Goal: Check status: Check status

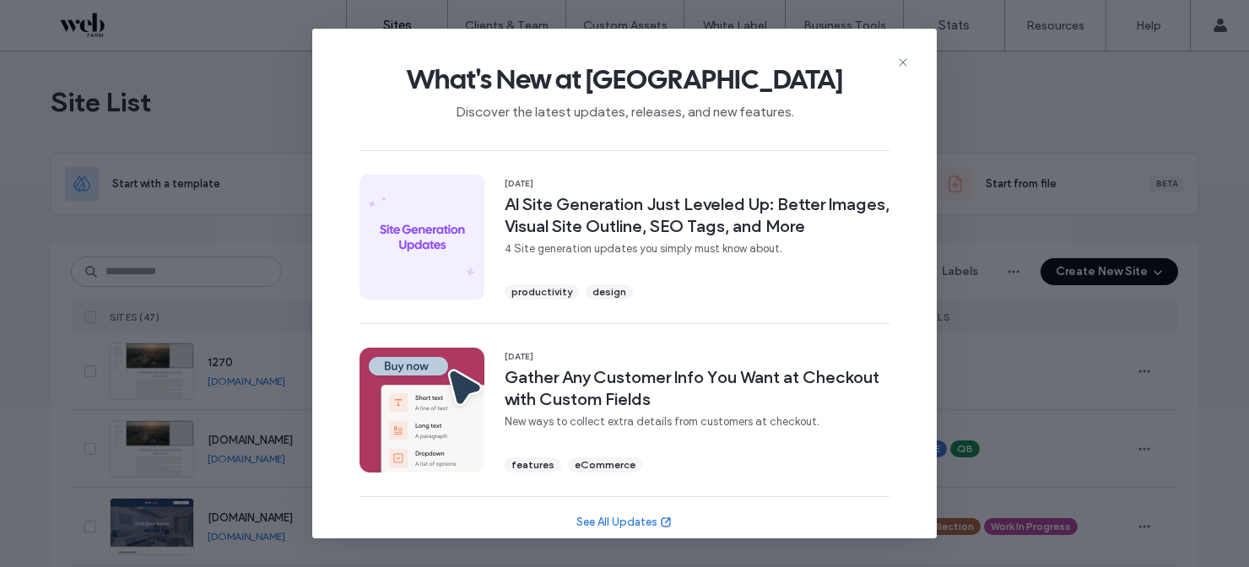
scroll to position [677, 0]
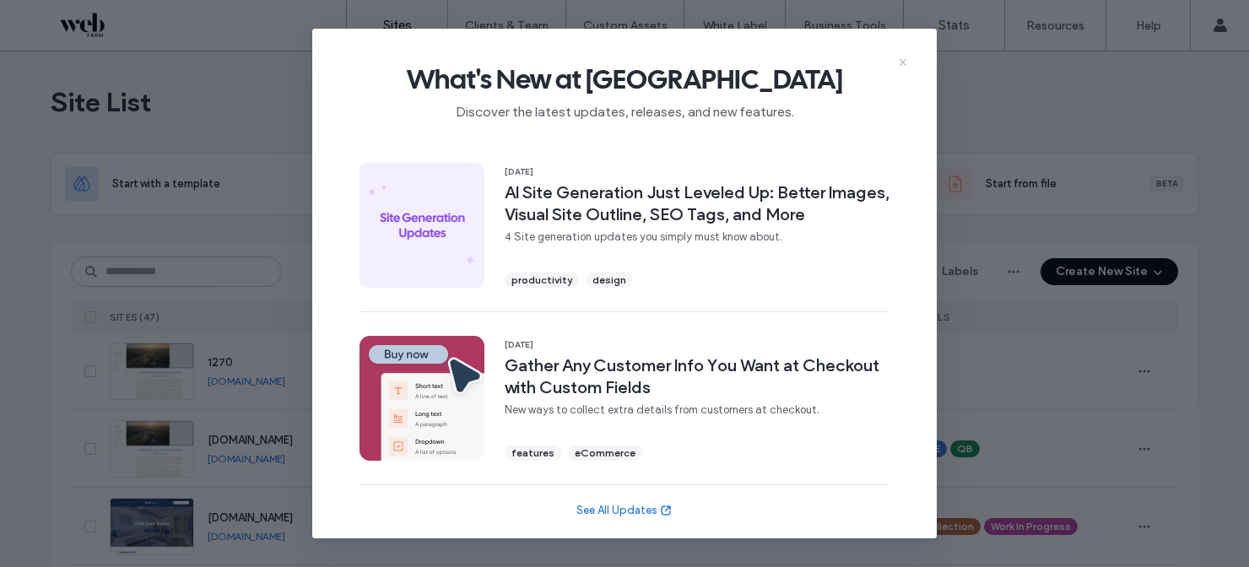
click at [904, 61] on use at bounding box center [902, 62] width 8 height 8
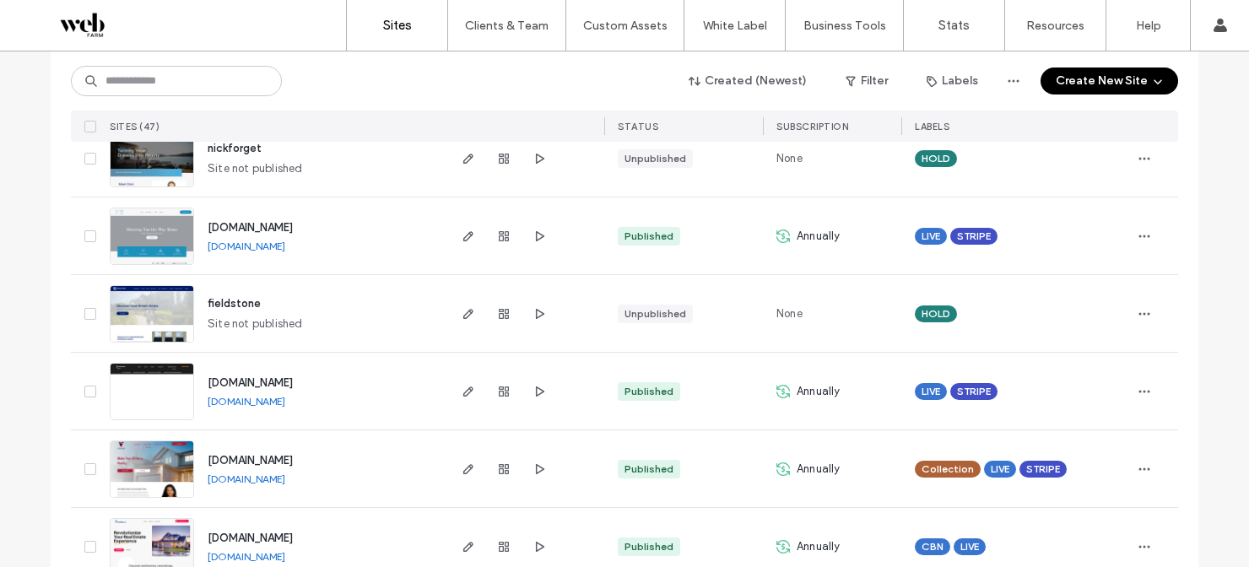
scroll to position [3434, 0]
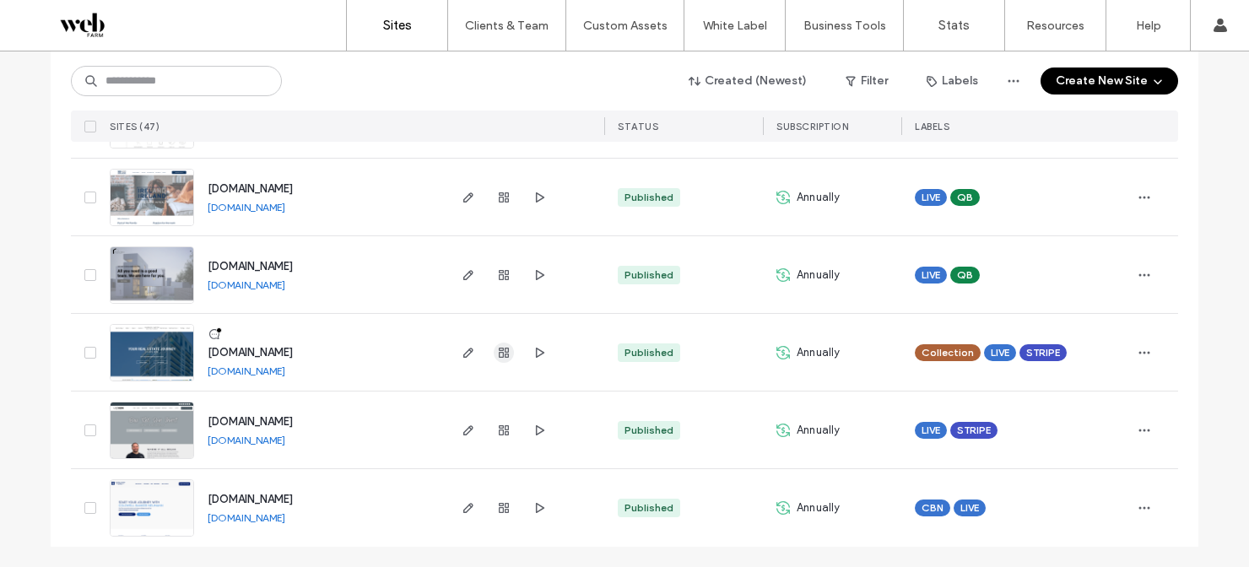
click at [502, 357] on icon "button" at bounding box center [503, 352] width 13 height 13
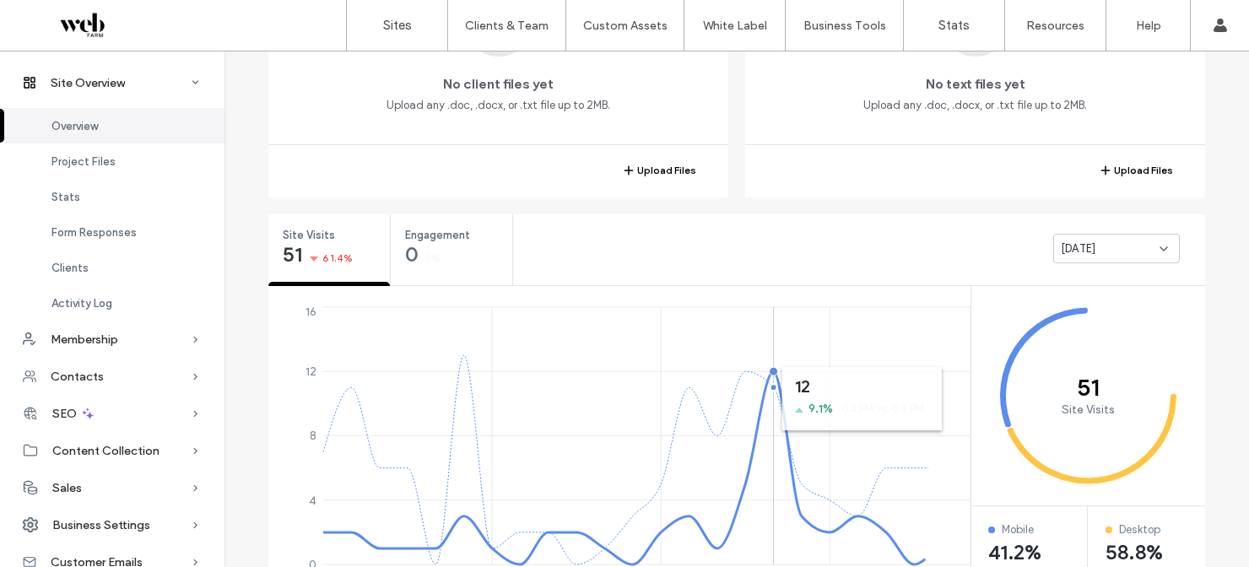
scroll to position [471, 0]
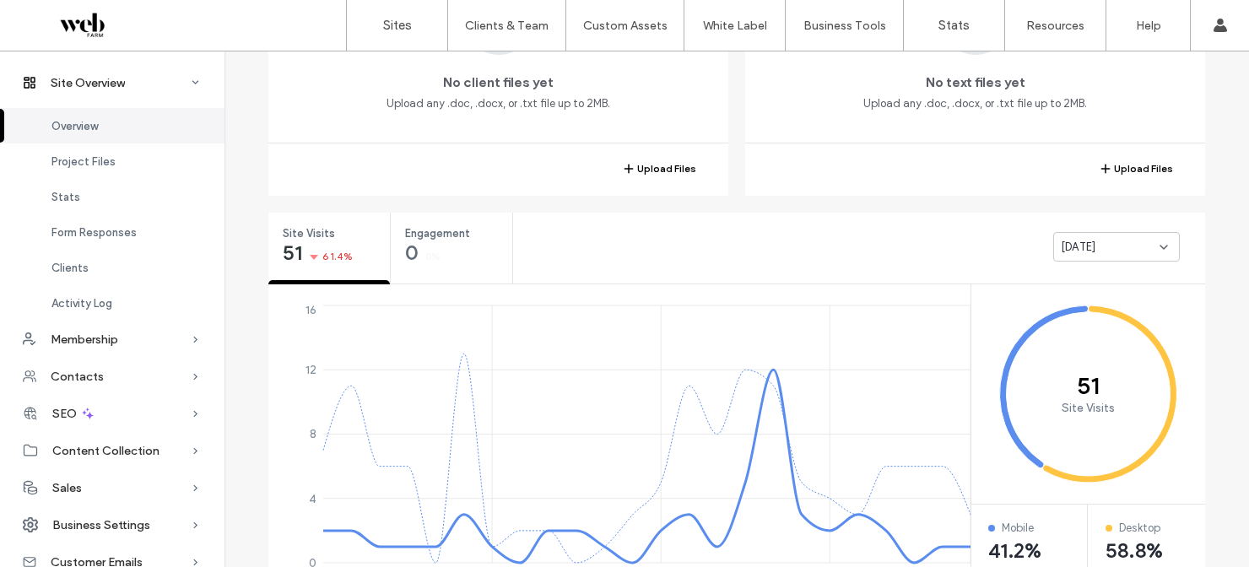
click at [1116, 245] on div "Yesterday" at bounding box center [1109, 247] width 99 height 17
click at [1101, 337] on span "Last 30 days" at bounding box center [1088, 335] width 67 height 17
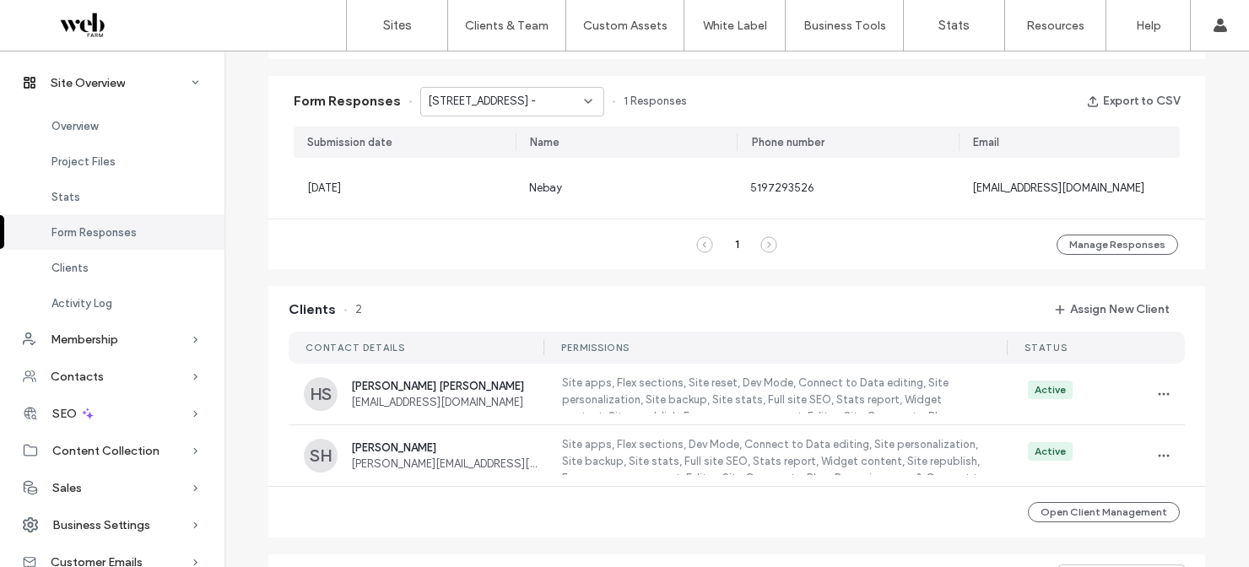
scroll to position [1063, 0]
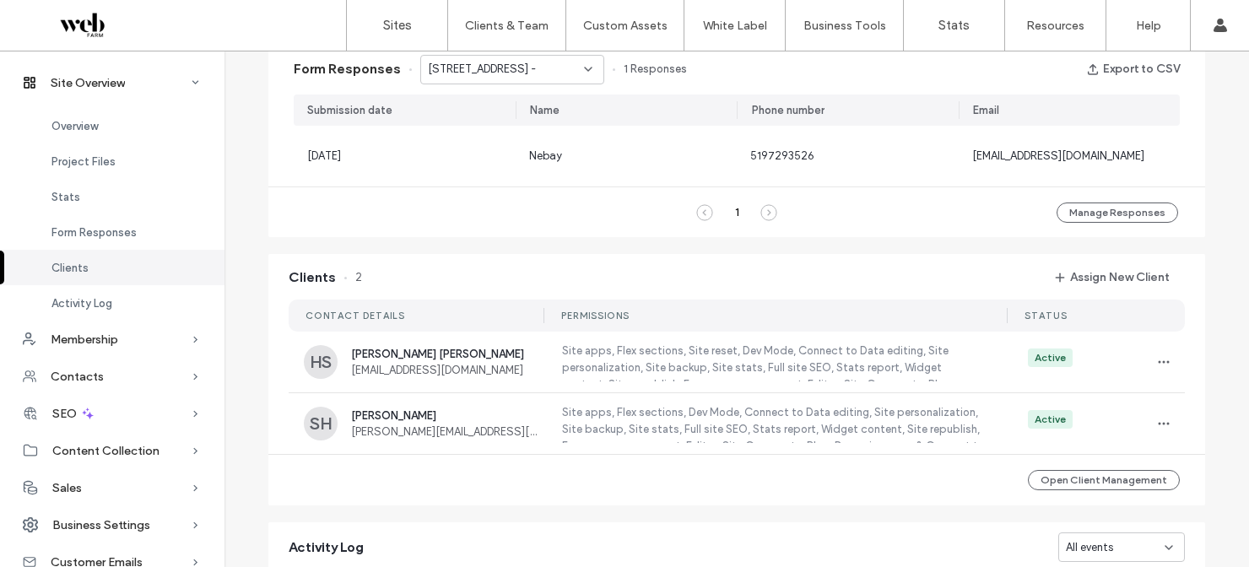
scroll to position [1102, 0]
